Goal: Task Accomplishment & Management: Manage account settings

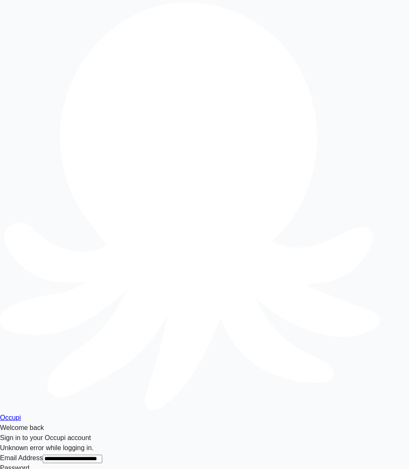
click at [286, 38] on div "**********" at bounding box center [204, 274] width 409 height 548
drag, startPoint x: 184, startPoint y: 169, endPoint x: 137, endPoint y: 165, distance: 47.6
click at [137, 443] on div "[object Object]" at bounding box center [204, 448] width 409 height 10
copy div "[object Object]"
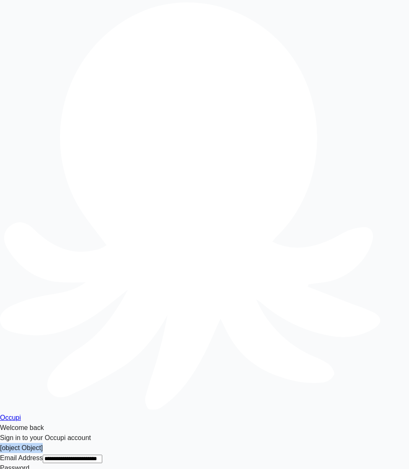
drag, startPoint x: 233, startPoint y: 167, endPoint x: 170, endPoint y: 166, distance: 62.5
click at [170, 443] on div "Unknown error while logging in." at bounding box center [204, 448] width 409 height 10
click at [152, 443] on div "Unknown error while logging in." at bounding box center [204, 448] width 409 height 10
drag, startPoint x: 140, startPoint y: 166, endPoint x: 225, endPoint y: 166, distance: 84.7
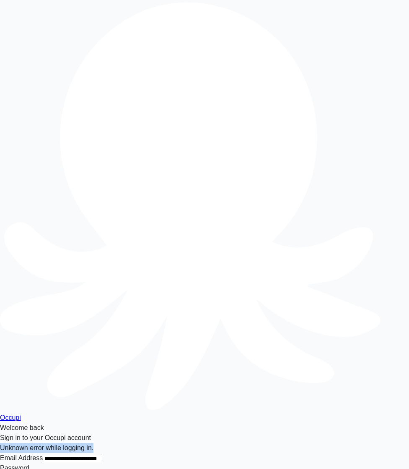
click at [225, 443] on div "Unknown error while logging in." at bounding box center [204, 448] width 409 height 10
click at [226, 443] on div "Unknown error while logging in." at bounding box center [204, 448] width 409 height 10
